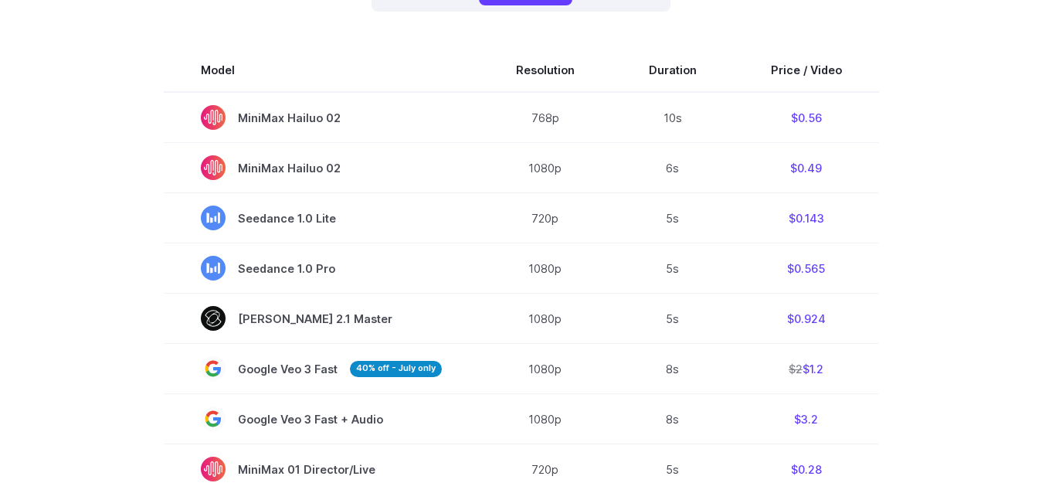
scroll to position [541, 0]
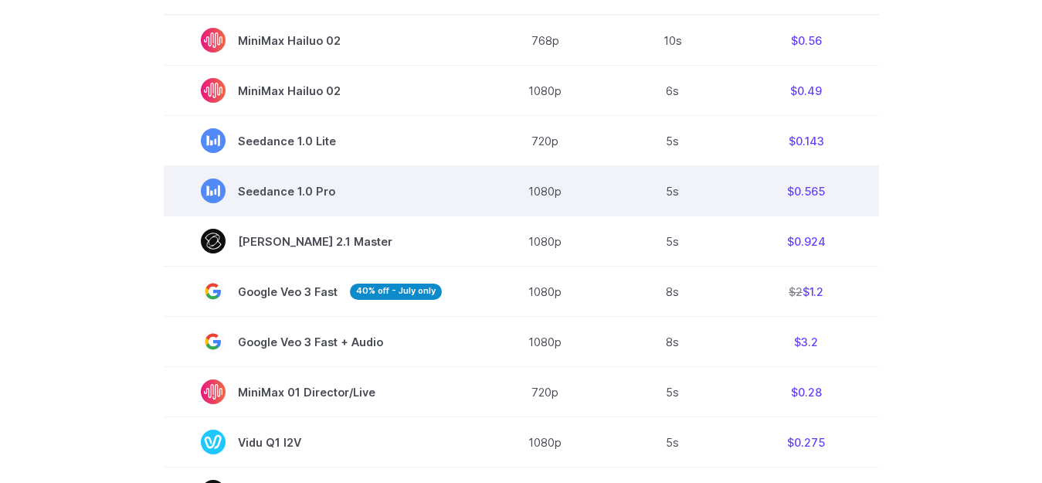
click at [326, 192] on span "Seedance 1.0 Pro" at bounding box center [321, 190] width 241 height 25
click at [365, 171] on td "Seedance 1.0 Pro" at bounding box center [321, 191] width 315 height 50
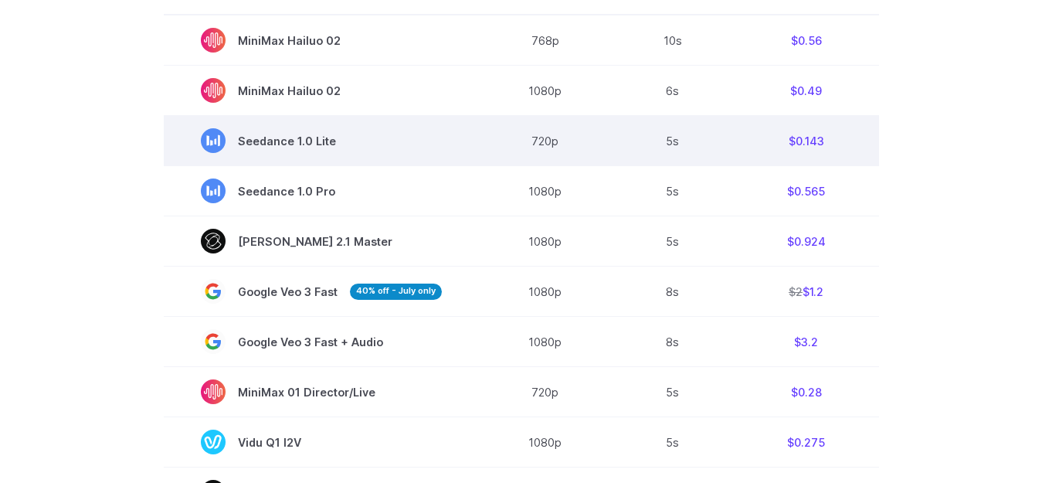
click at [316, 139] on span "Seedance 1.0 Lite" at bounding box center [321, 140] width 241 height 25
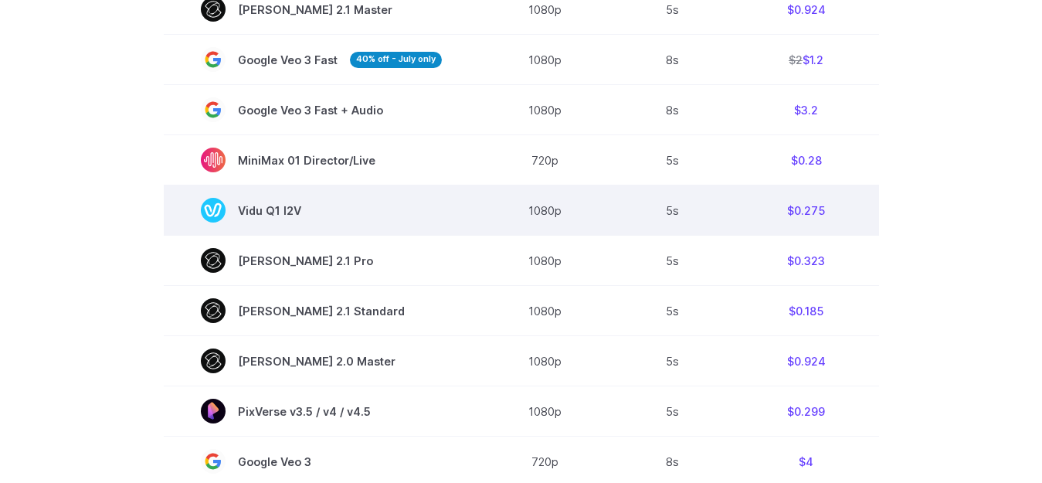
scroll to position [849, 0]
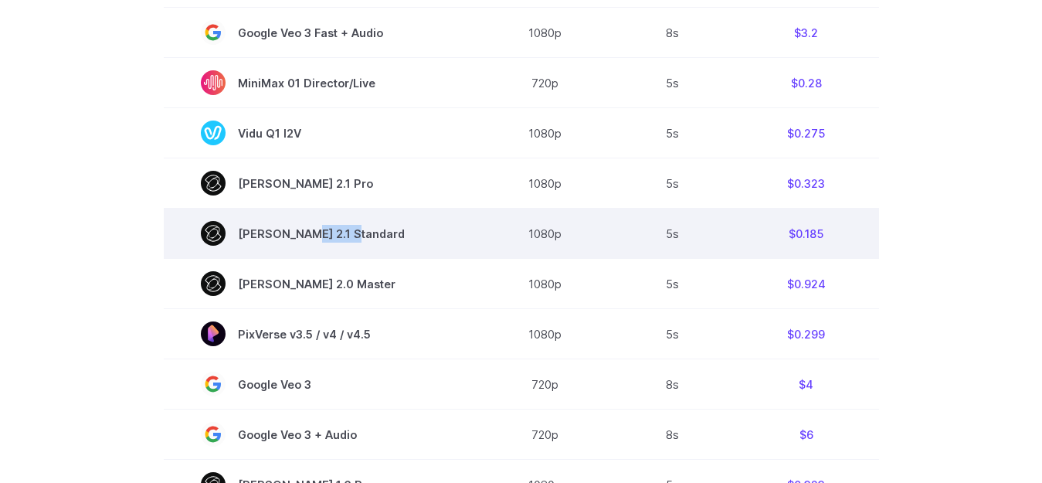
drag, startPoint x: 289, startPoint y: 225, endPoint x: 390, endPoint y: 236, distance: 101.7
click at [390, 236] on span "[PERSON_NAME] 2.1 Standard" at bounding box center [321, 233] width 241 height 25
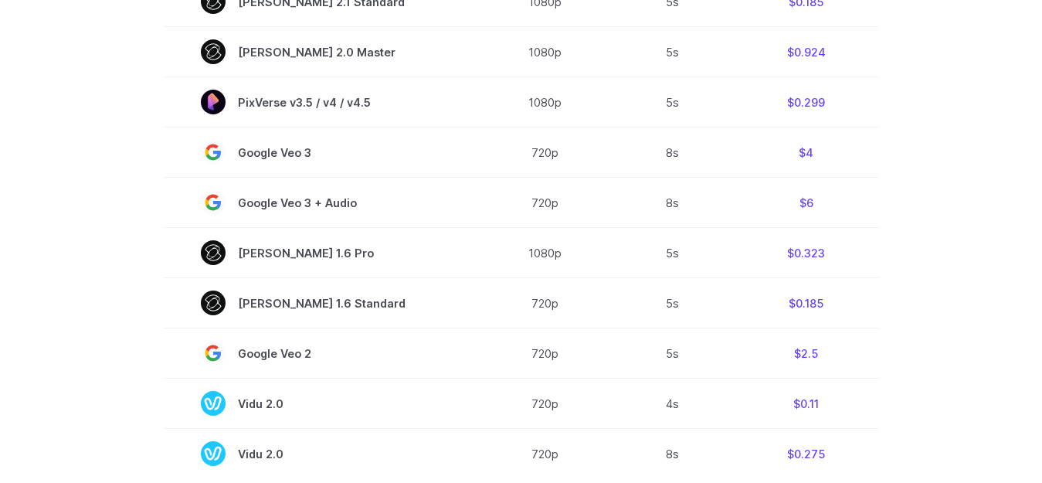
scroll to position [1158, 0]
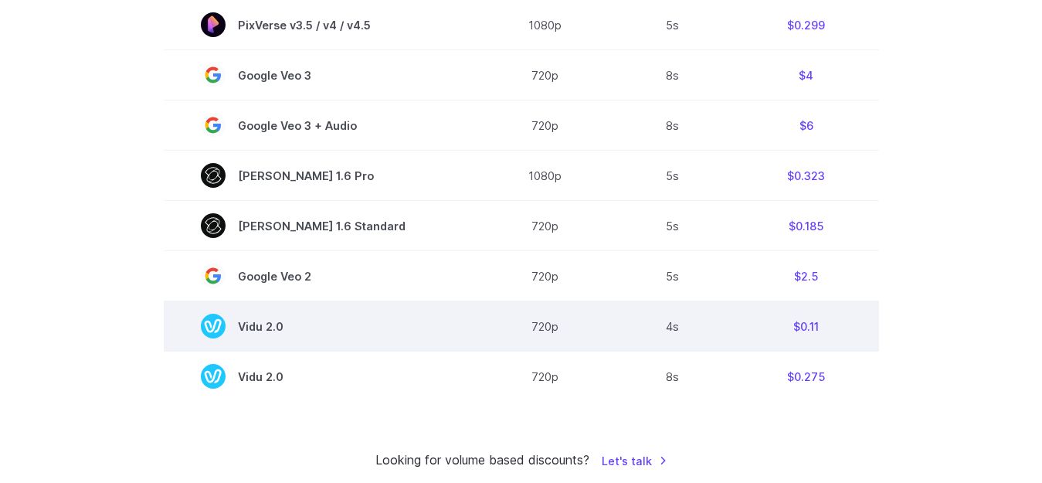
click at [250, 314] on span "Vidu 2.0" at bounding box center [321, 326] width 241 height 25
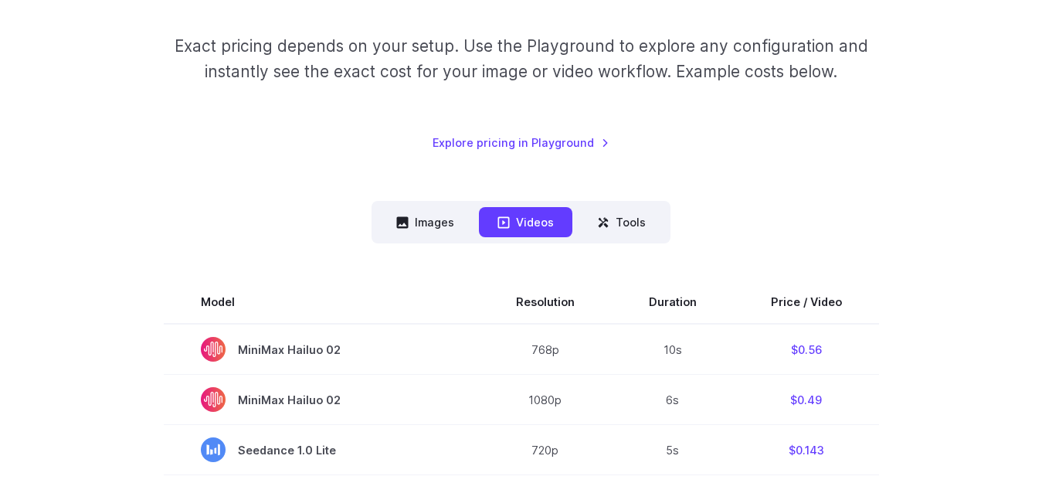
scroll to position [0, 0]
